Goal: Obtain resource: Download file/media

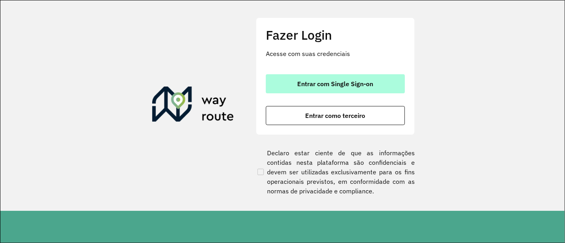
click at [357, 88] on button "Entrar com Single Sign-on" at bounding box center [335, 83] width 139 height 19
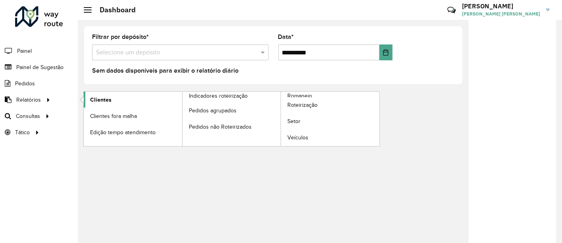
click at [98, 96] on span "Clientes" at bounding box center [100, 100] width 21 height 8
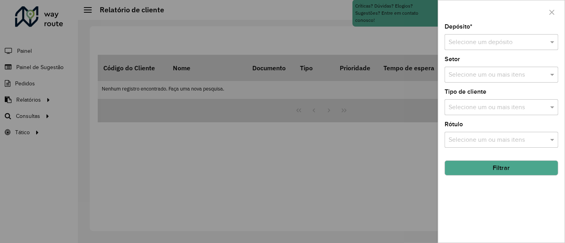
click at [490, 44] on input "text" at bounding box center [493, 43] width 90 height 10
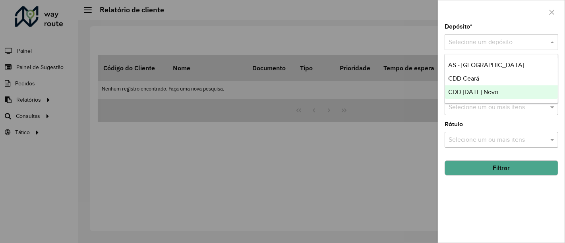
click at [483, 91] on span "CDD [DATE] Novo" at bounding box center [473, 92] width 50 height 7
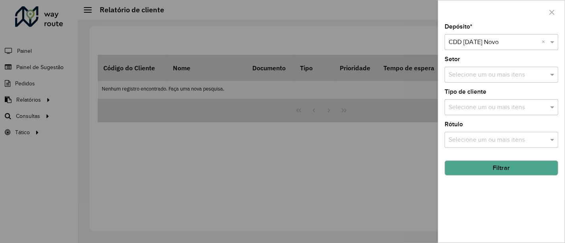
click at [490, 170] on button "Filtrar" at bounding box center [501, 167] width 114 height 15
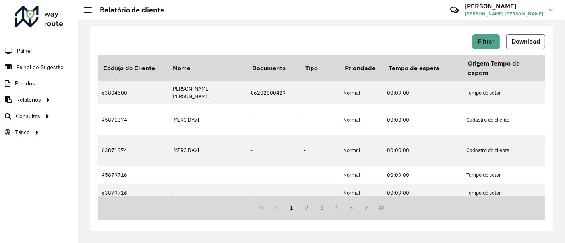
click at [517, 37] on button "Download" at bounding box center [525, 41] width 39 height 15
